Goal: Task Accomplishment & Management: Use online tool/utility

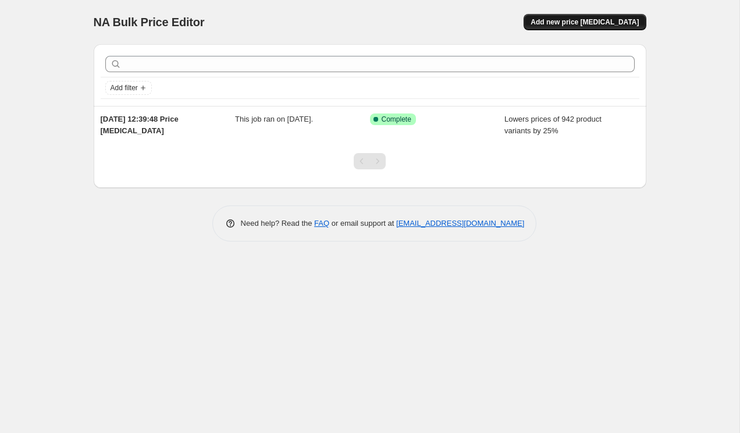
click at [569, 22] on span "Add new price [MEDICAL_DATA]" at bounding box center [585, 21] width 108 height 9
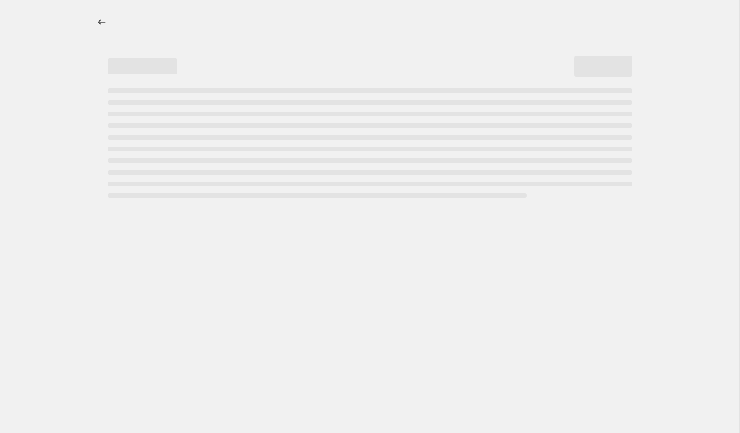
select select "percentage"
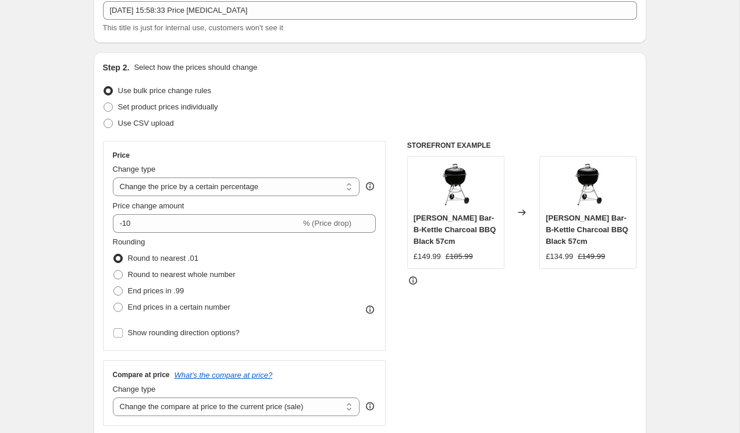
scroll to position [74, 0]
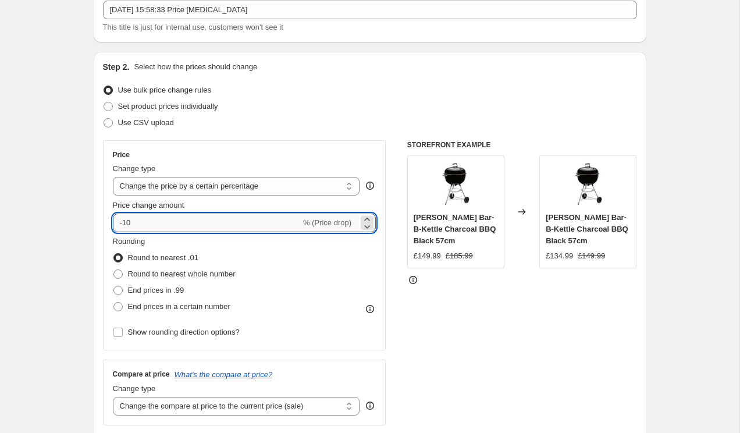
click at [165, 221] on input "-10" at bounding box center [207, 223] width 188 height 19
type input "-1"
type input "-30"
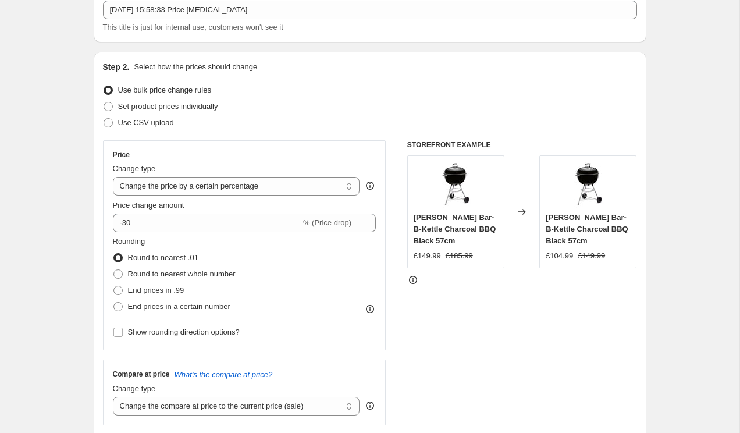
click at [116, 289] on span at bounding box center [117, 290] width 9 height 9
click at [114, 286] on input "End prices in .99" at bounding box center [113, 286] width 1 height 1
radio input "true"
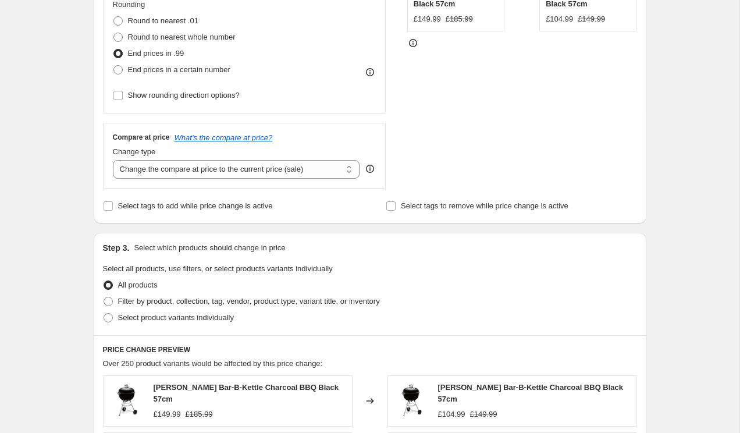
scroll to position [320, 0]
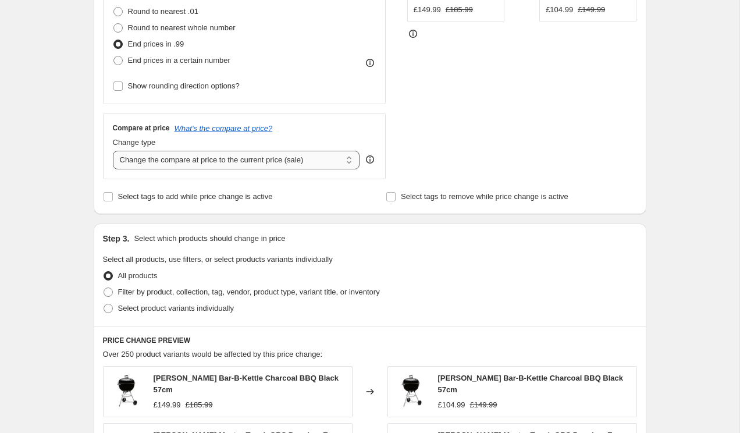
click at [210, 156] on select "Change the compare at price to the current price (sale) Change the compare at p…" at bounding box center [236, 160] width 247 height 19
select select "remove"
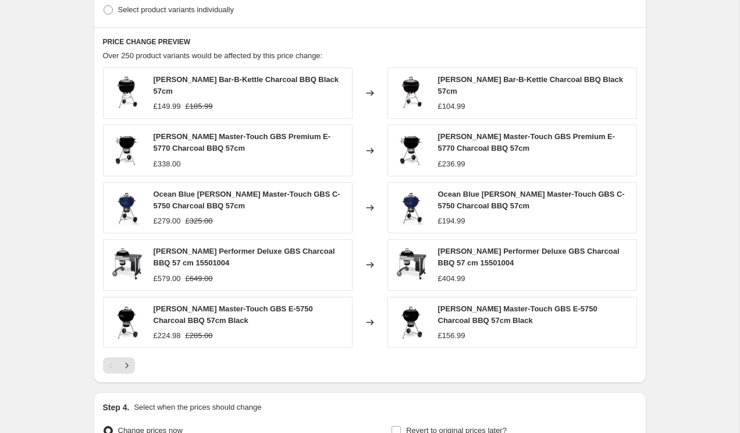
scroll to position [745, 0]
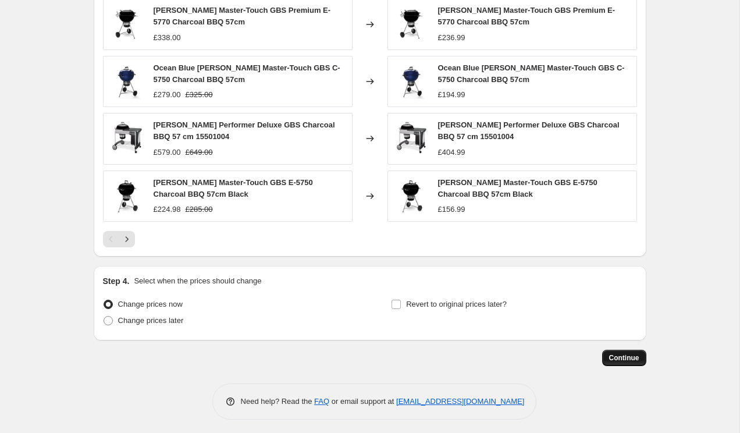
click at [623, 353] on span "Continue" at bounding box center [624, 357] width 30 height 9
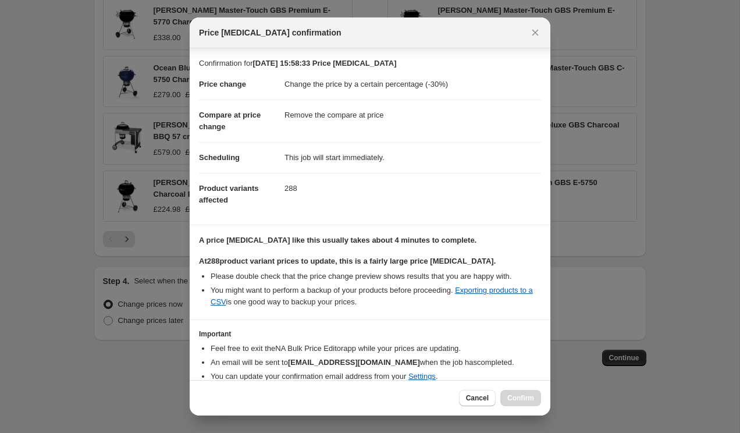
scroll to position [49, 0]
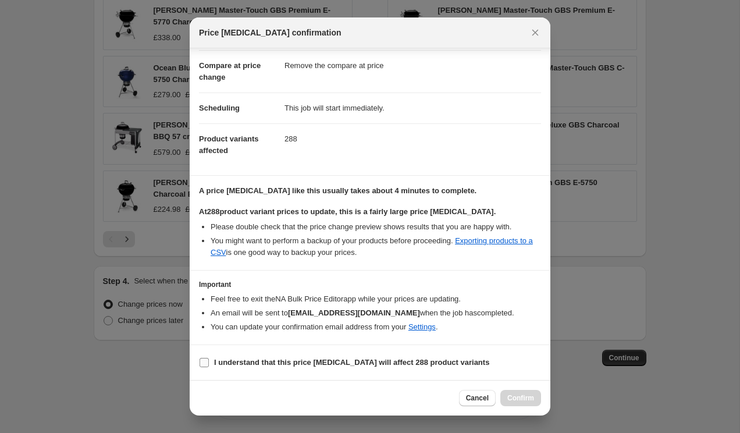
click at [350, 360] on b "I understand that this price change job will affect 288 product variants" at bounding box center [351, 362] width 275 height 9
click at [209, 360] on input "I understand that this price change job will affect 288 product variants" at bounding box center [204, 362] width 9 height 9
checkbox input "true"
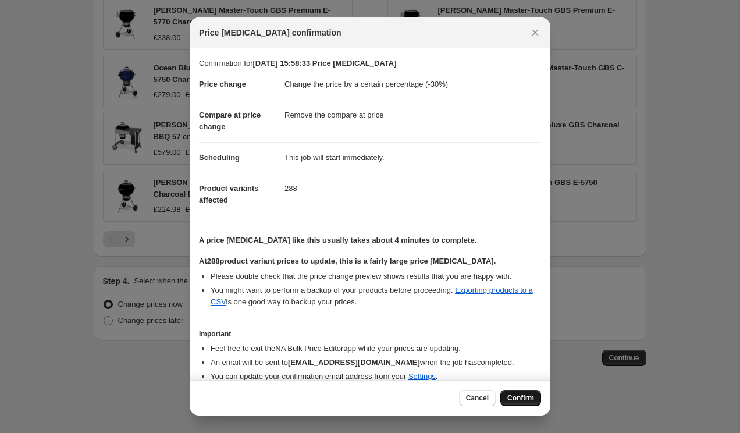
click at [527, 400] on span "Confirm" at bounding box center [520, 397] width 27 height 9
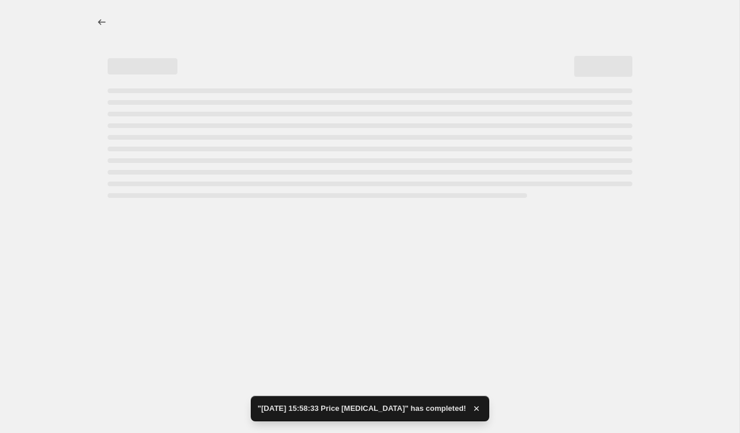
select select "percentage"
select select "remove"
